Goal: Task Accomplishment & Management: Complete application form

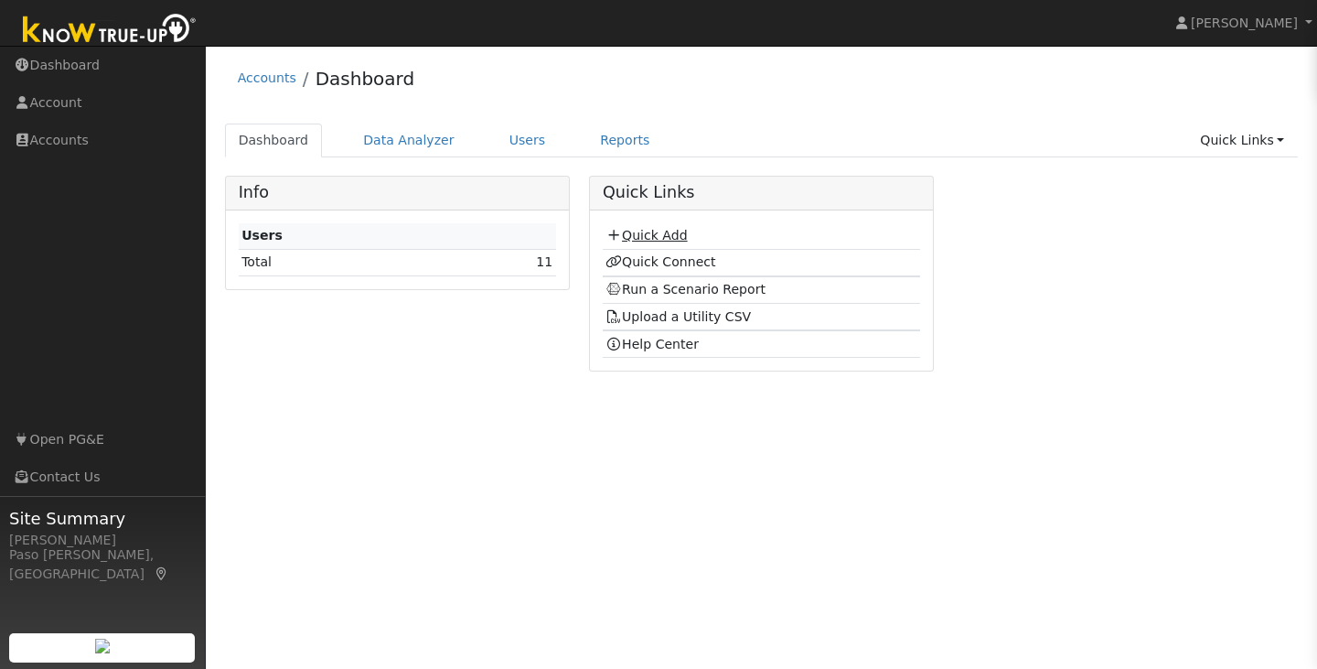
click at [642, 236] on link "Quick Add" at bounding box center [645, 235] width 81 height 15
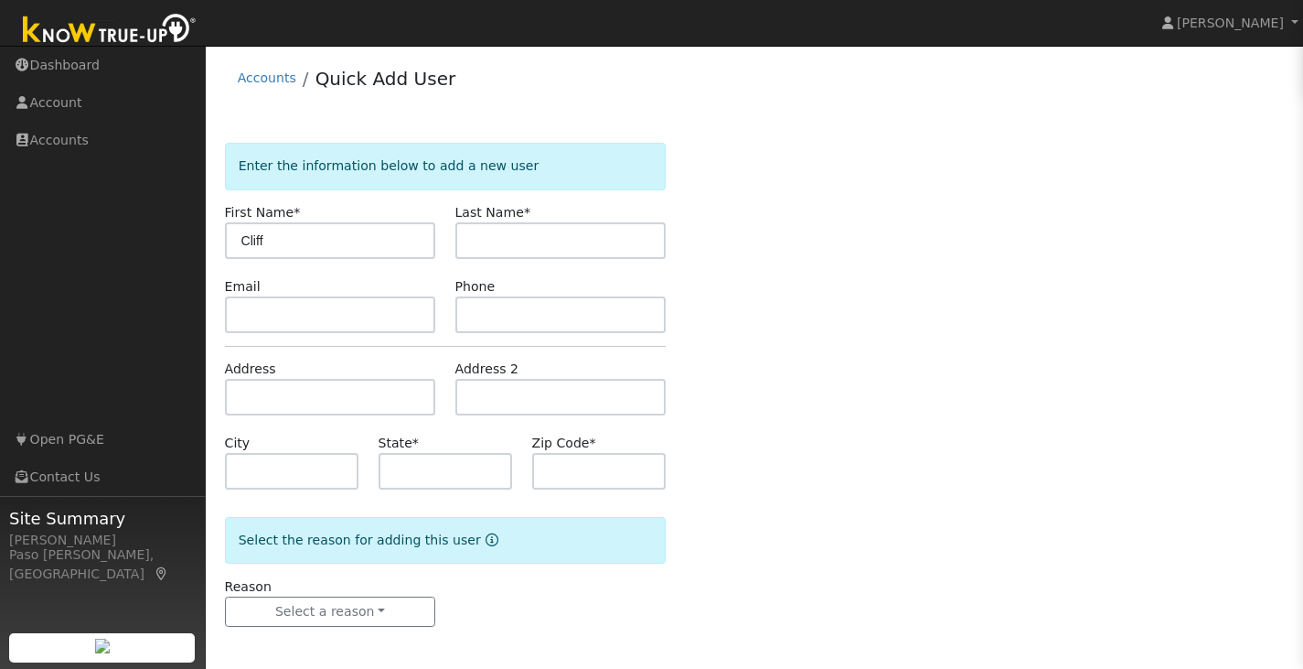
type input "Cliff"
click at [490, 239] on input "text" at bounding box center [560, 240] width 211 height 37
type input "pacas"
click at [403, 466] on input "text" at bounding box center [446, 471] width 134 height 37
type input "CA"
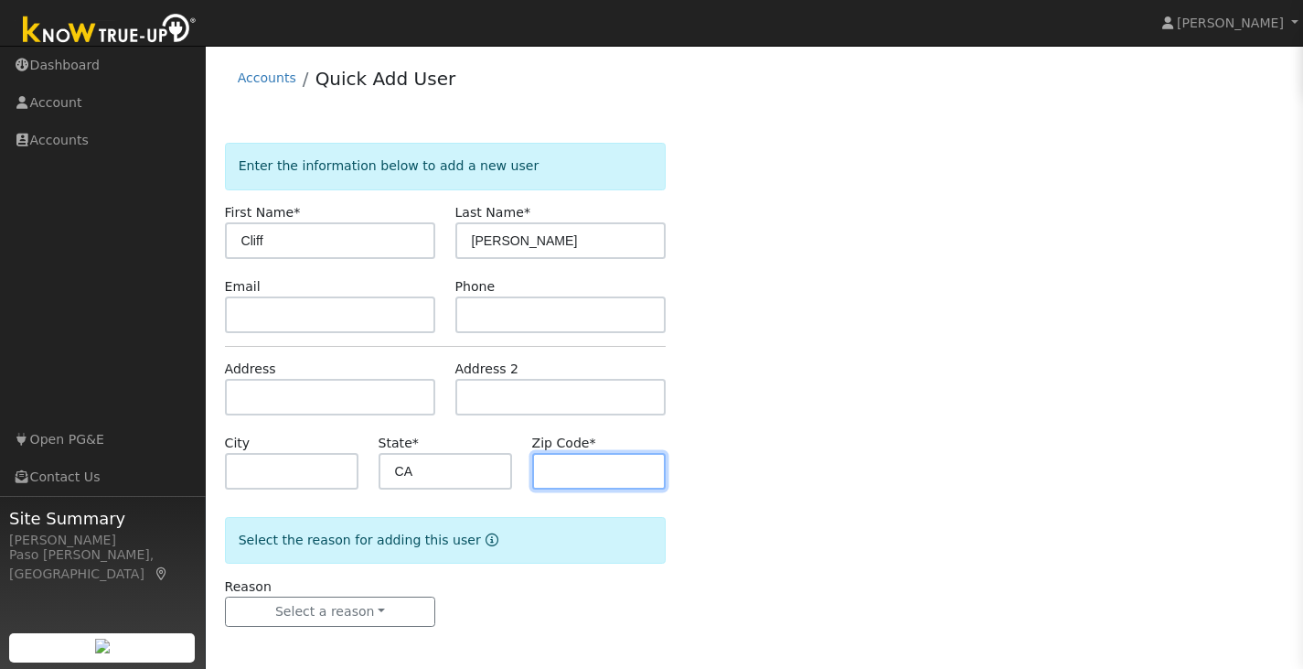
click at [559, 466] on input "text" at bounding box center [599, 471] width 134 height 37
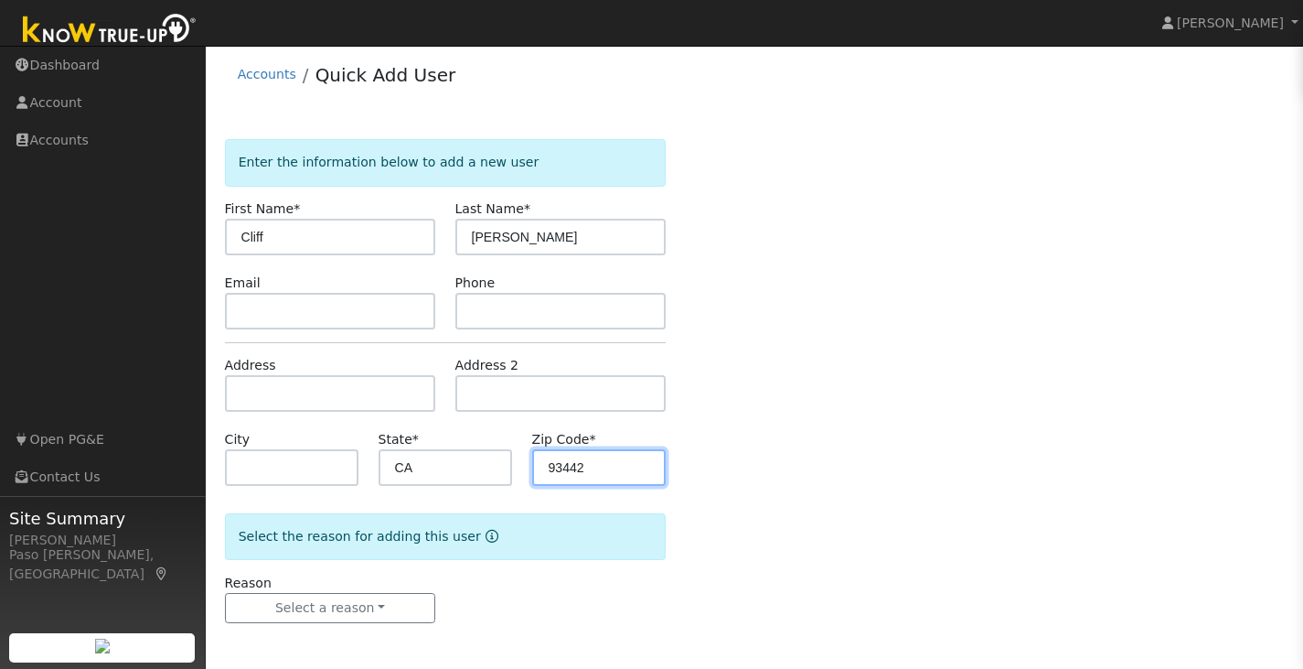
type input "93442"
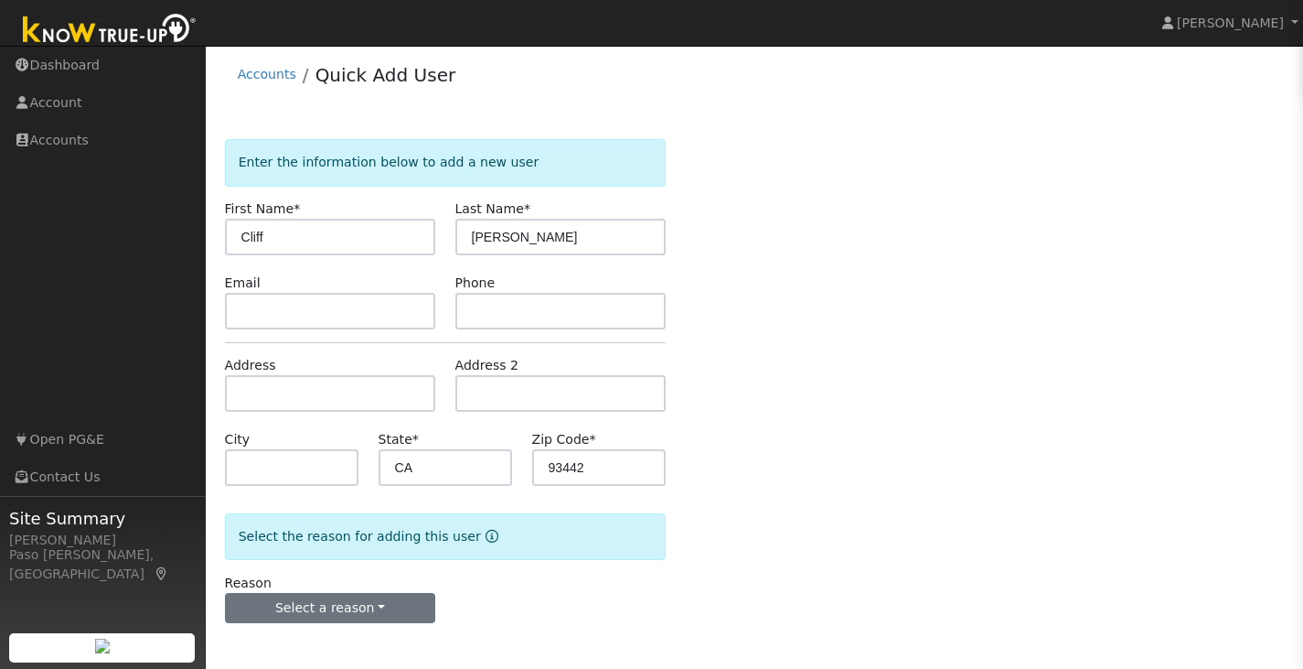
click at [278, 600] on button "Select a reason" at bounding box center [330, 608] width 211 height 31
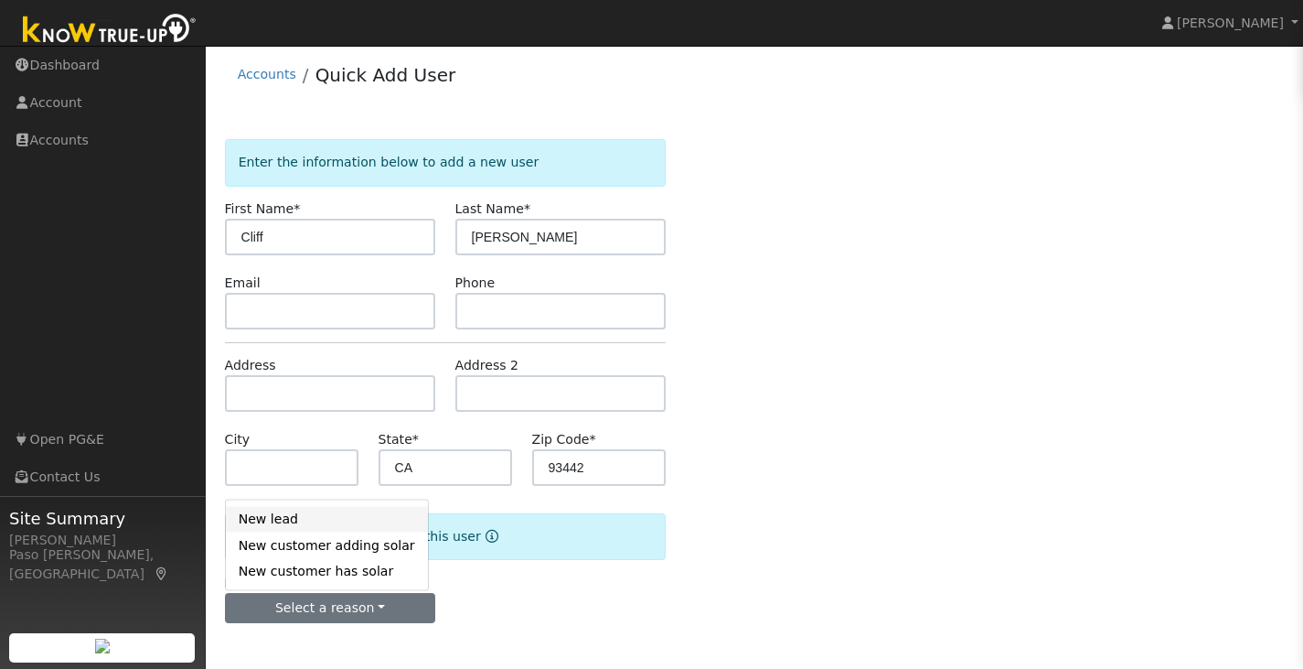
click at [247, 524] on link "New lead" at bounding box center [327, 519] width 202 height 26
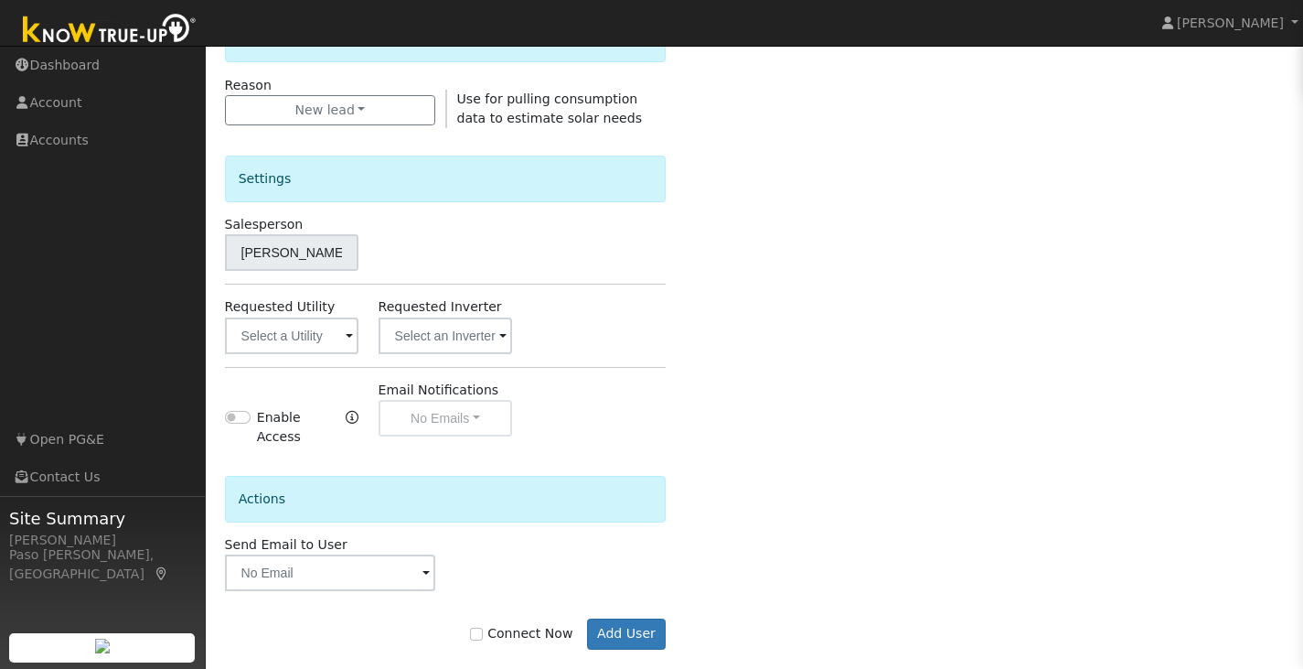
scroll to position [516, 0]
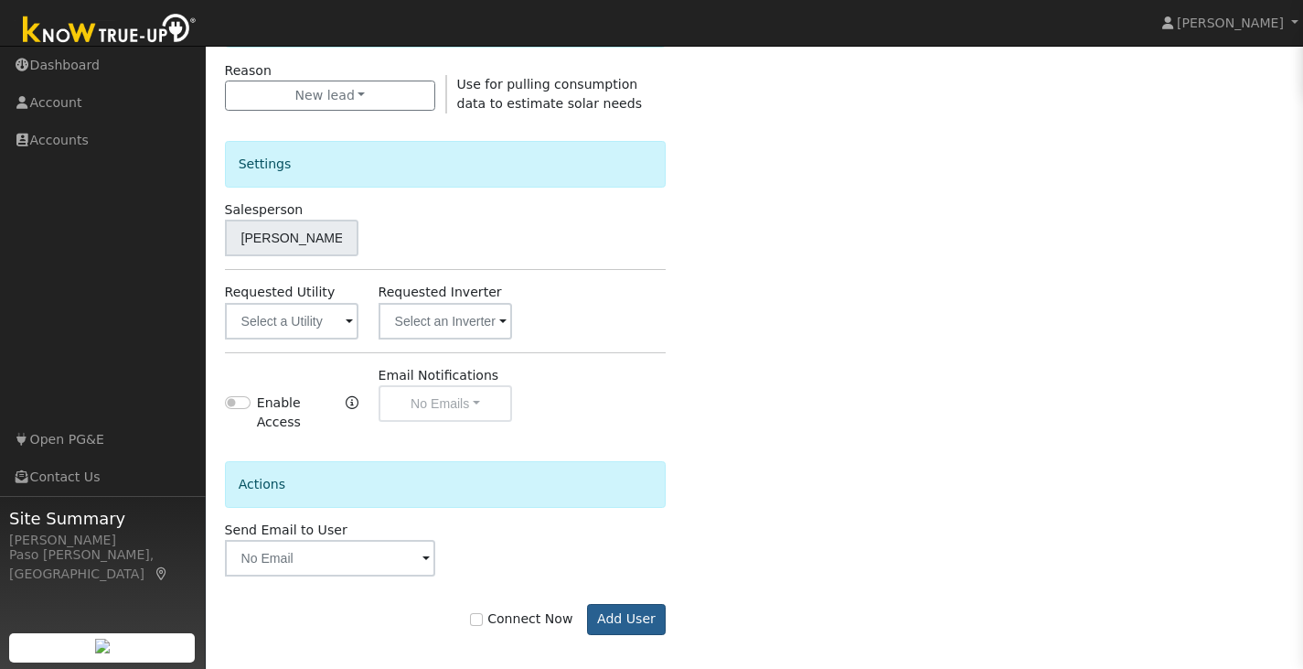
click at [615, 615] on button "Add User" at bounding box center [627, 619] width 80 height 31
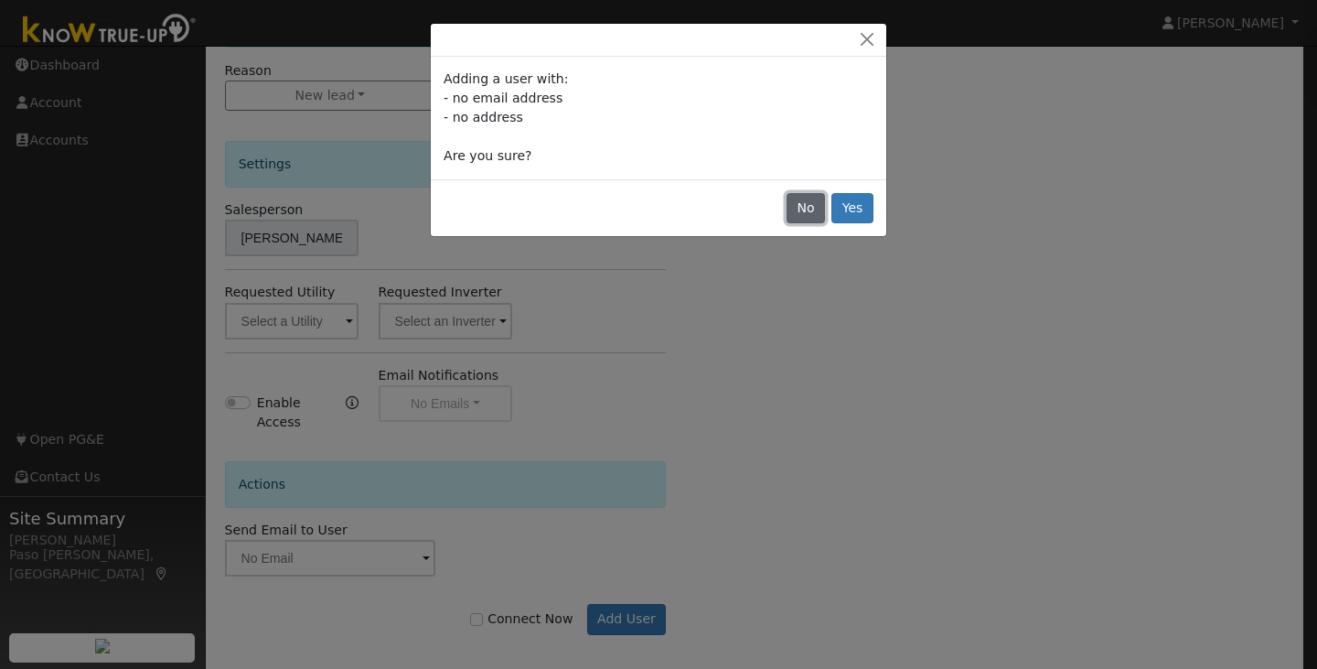
click at [808, 209] on button "No" at bounding box center [806, 208] width 38 height 31
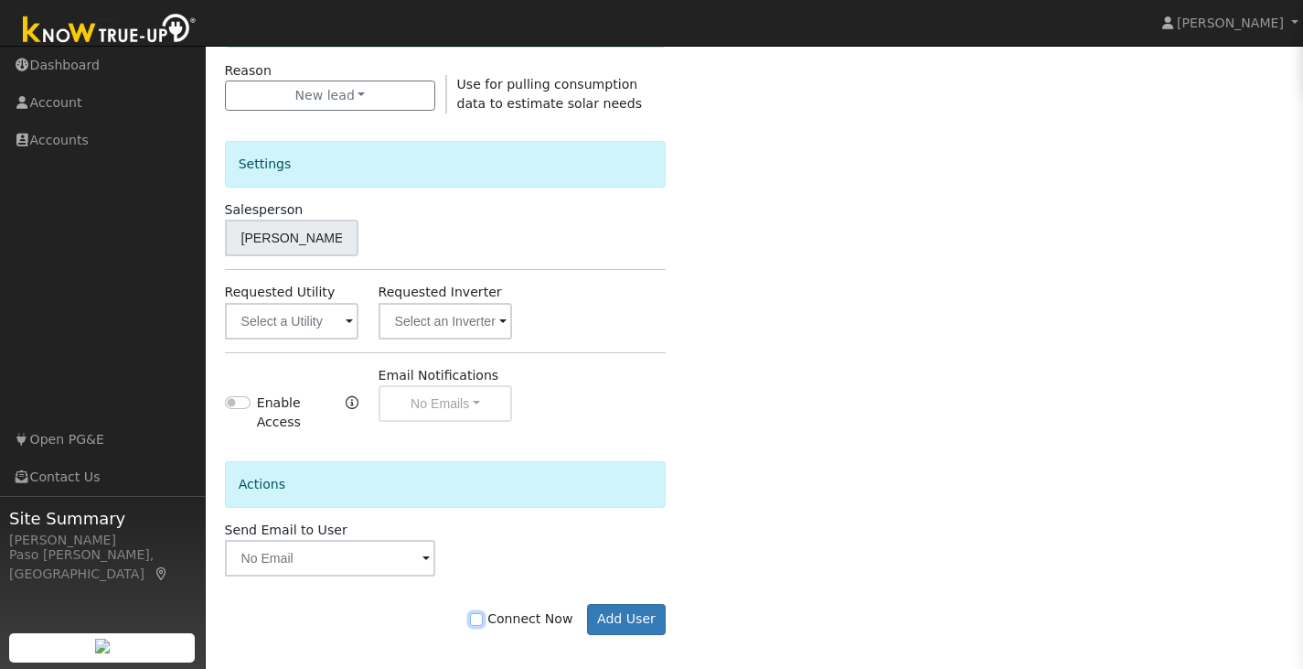
click at [483, 613] on input "Connect Now" at bounding box center [476, 619] width 13 height 13
checkbox input "true"
click at [617, 611] on button "Add User" at bounding box center [627, 619] width 80 height 31
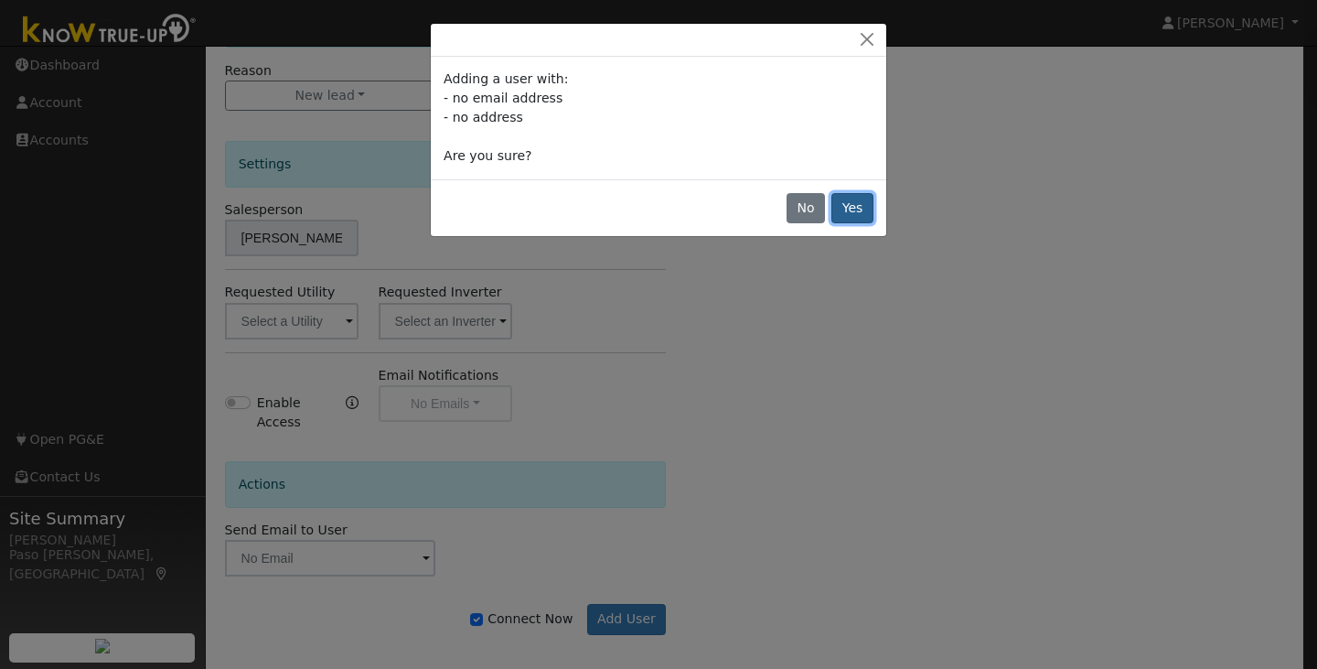
click at [845, 206] on button "Yes" at bounding box center [852, 208] width 42 height 31
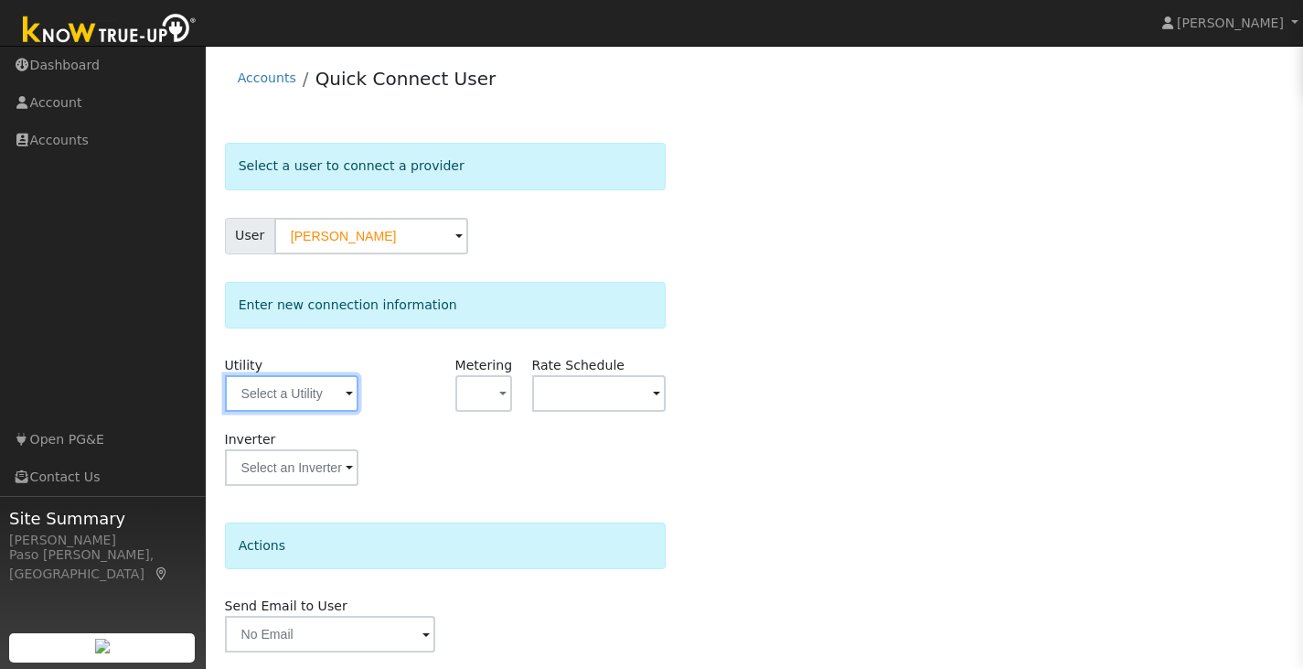
click at [254, 398] on input "text" at bounding box center [292, 393] width 134 height 37
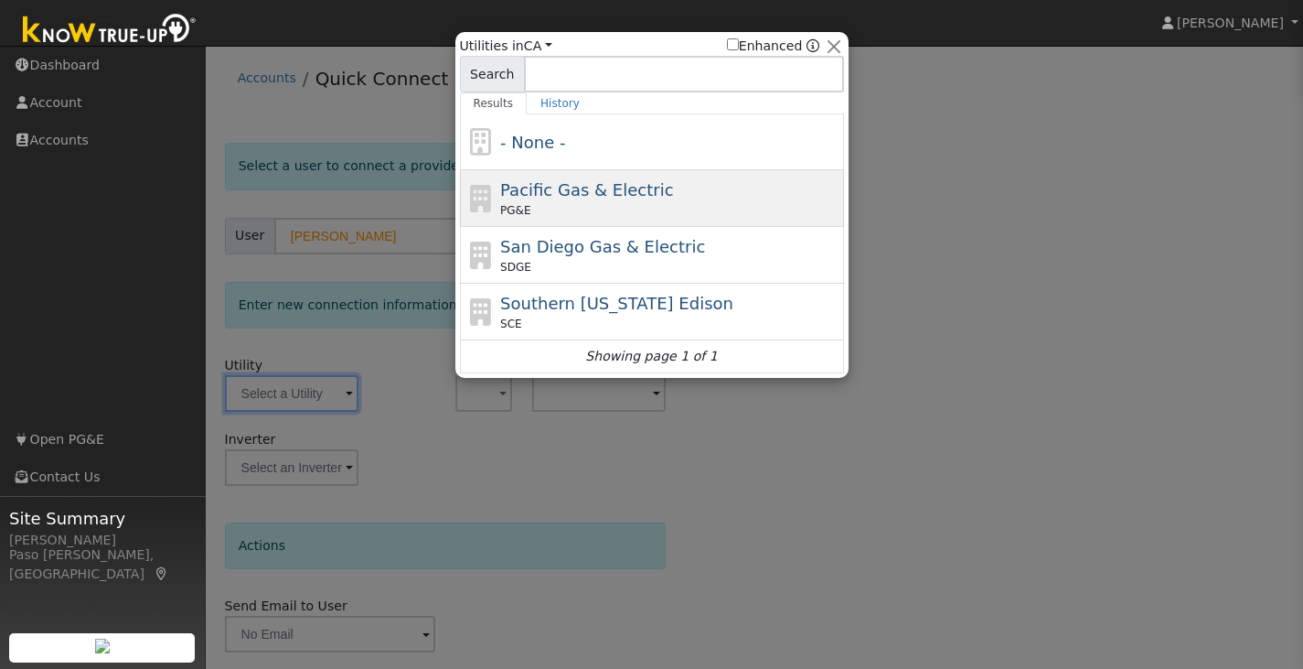
click at [509, 196] on span "Pacific Gas & Electric" at bounding box center [586, 189] width 173 height 19
type input "PG&E"
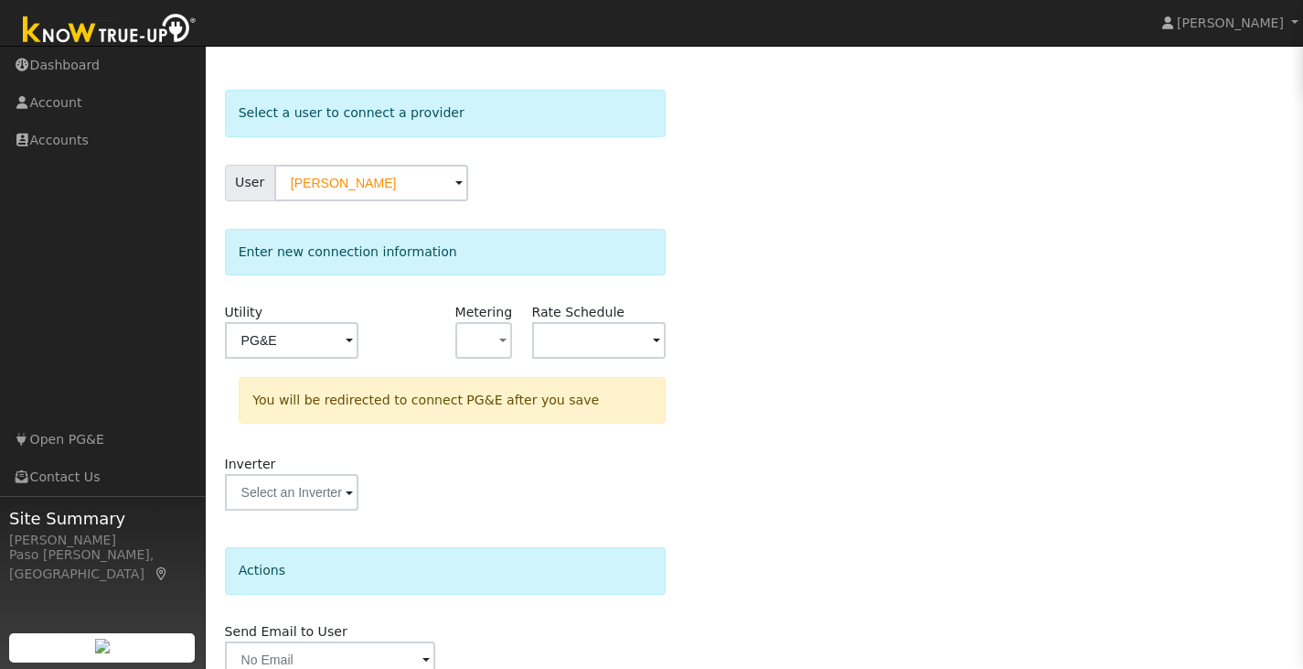
scroll to position [138, 0]
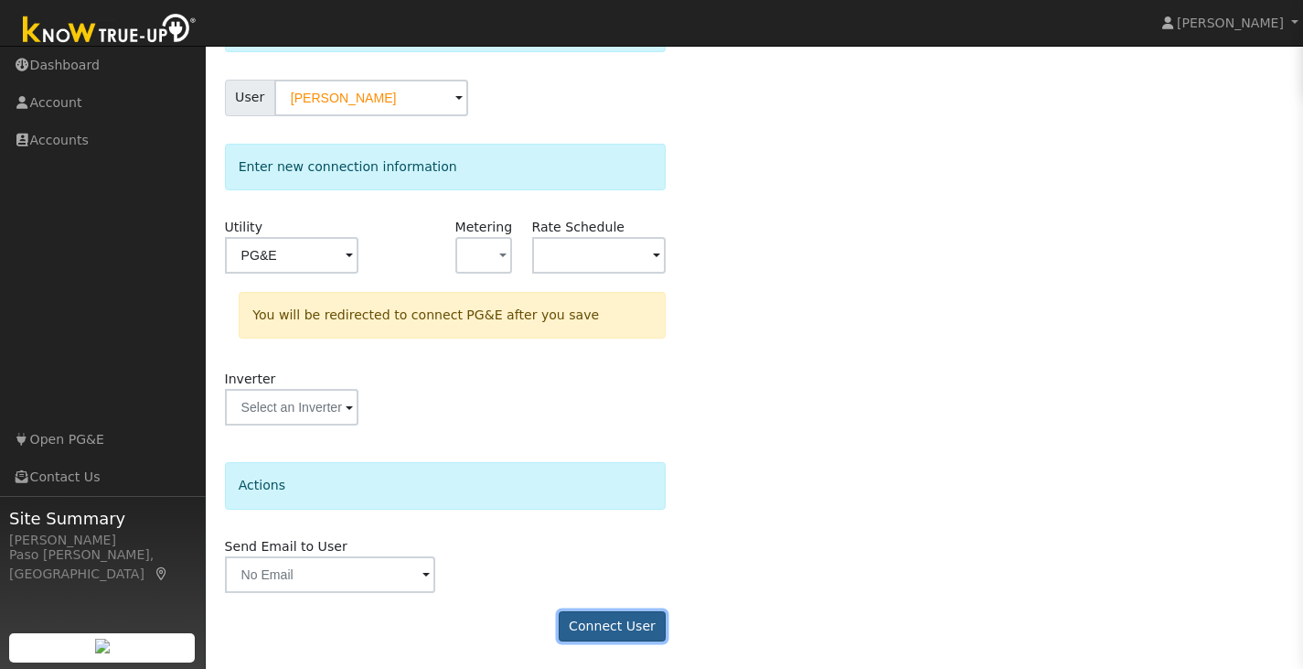
click at [585, 634] on button "Connect User" at bounding box center [613, 626] width 108 height 31
